Goal: Task Accomplishment & Management: Manage account settings

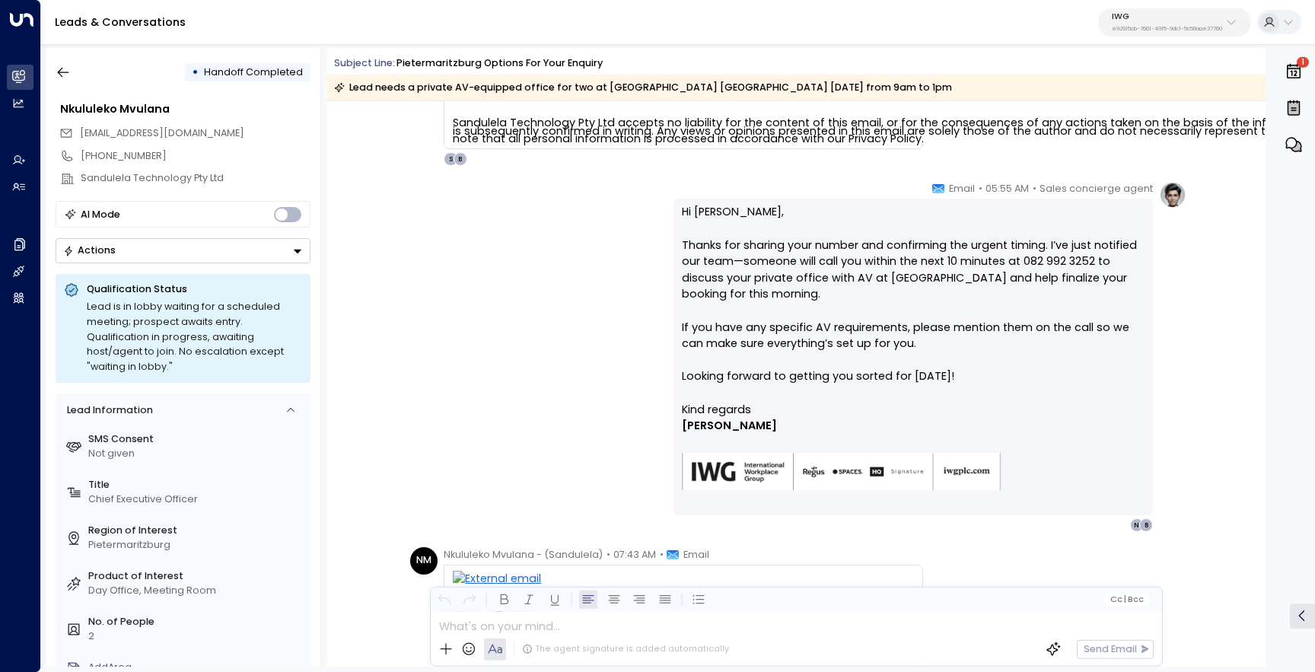
scroll to position [2934, 0]
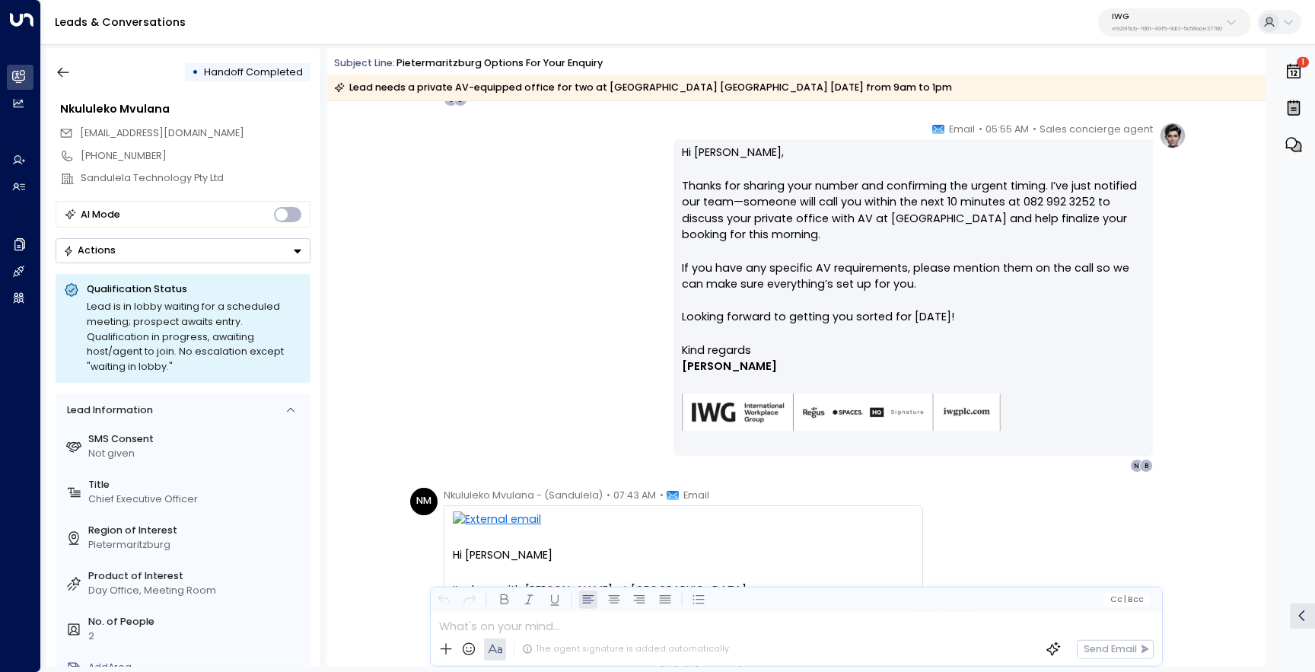
click at [755, 152] on p "Hi Nkululeko, Thanks for sharing your number and confirming the urgent timing. …" at bounding box center [913, 243] width 463 height 197
drag, startPoint x: 1092, startPoint y: 204, endPoint x: 897, endPoint y: 202, distance: 194.9
click at [897, 202] on p "Hi Nkululeko, Thanks for sharing your number and confirming the urgent timing. …" at bounding box center [913, 243] width 463 height 197
copy p "the next 10 minutes at 082 992 3252"
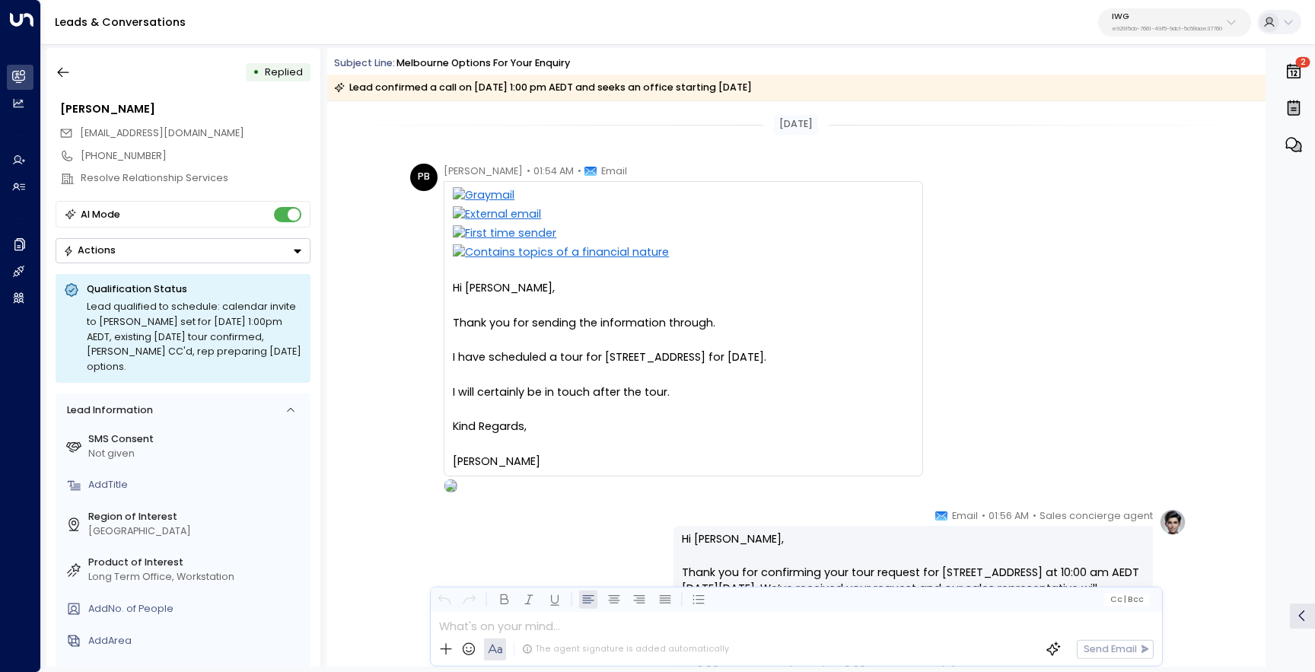
scroll to position [2568, 0]
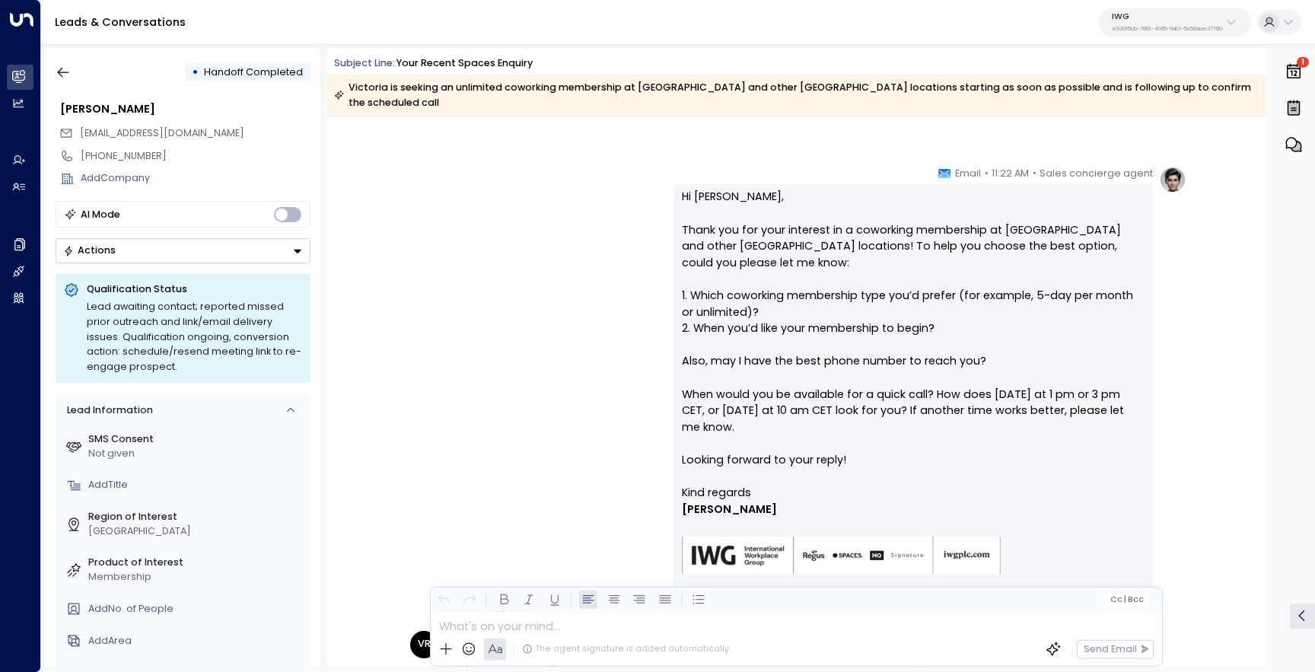
scroll to position [311, 0]
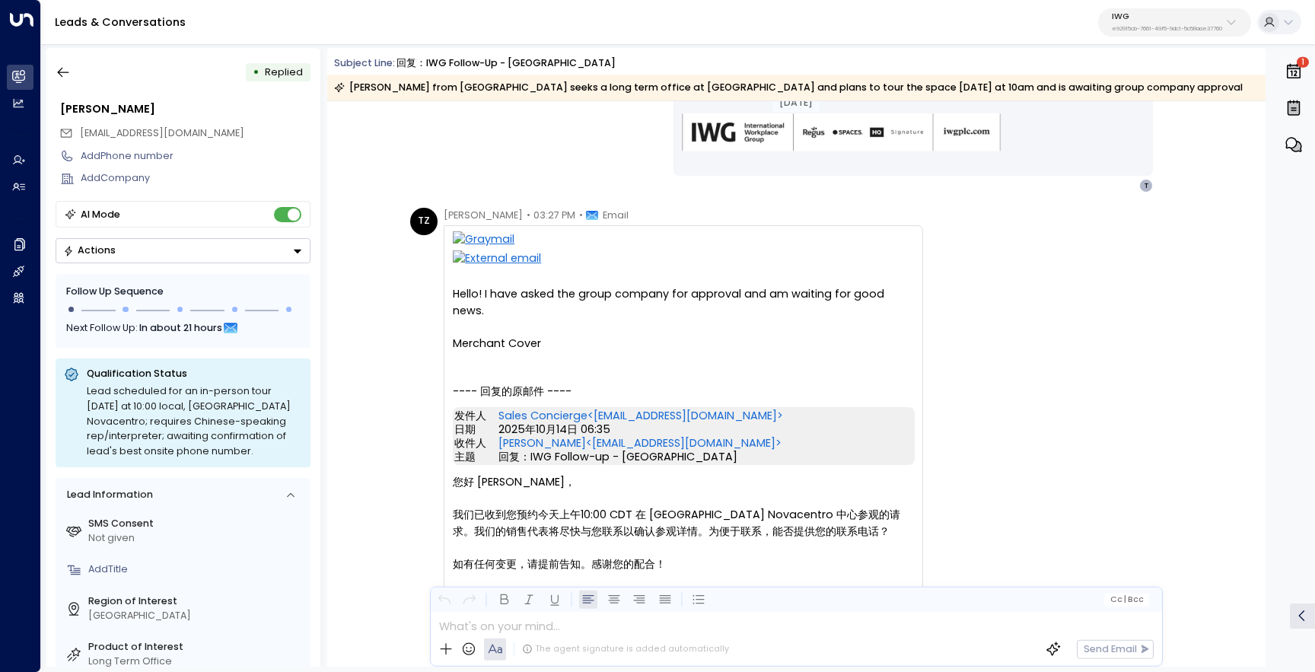
scroll to position [1891, 0]
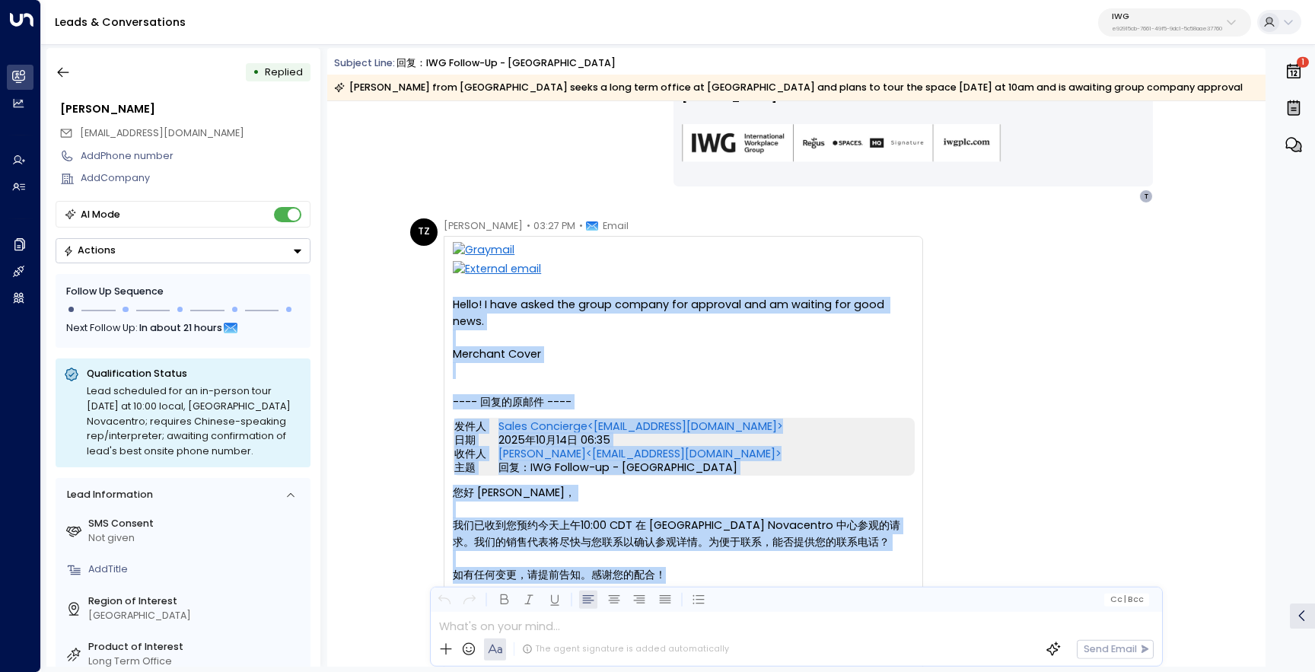
drag, startPoint x: 673, startPoint y: 562, endPoint x: 451, endPoint y: 308, distance: 337.7
click at [451, 308] on div "Hello! I have asked the group company for approval and am waiting for good news…" at bounding box center [684, 582] width 480 height 693
click at [569, 352] on div "Hello! I have asked the group company for approval and am waiting for good news…" at bounding box center [683, 582] width 461 height 681
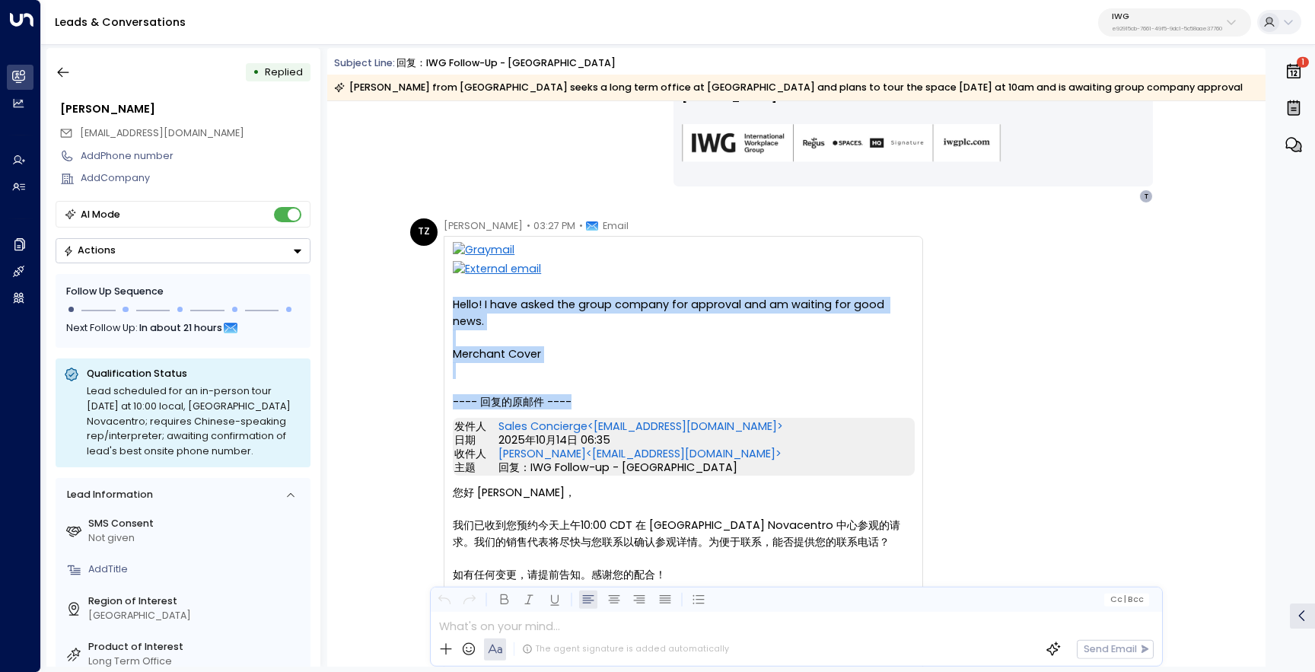
drag, startPoint x: 584, startPoint y: 381, endPoint x: 448, endPoint y: 305, distance: 155.0
click at [448, 305] on div "Hello! I have asked the group company for approval and am waiting for good news…" at bounding box center [684, 582] width 480 height 693
copy div "Hello! I have asked the group company for approval and am waiting for good news…"
